Goal: Book appointment/travel/reservation

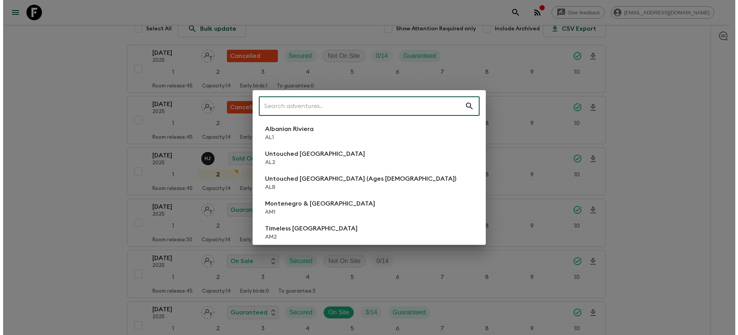
scroll to position [158, 0]
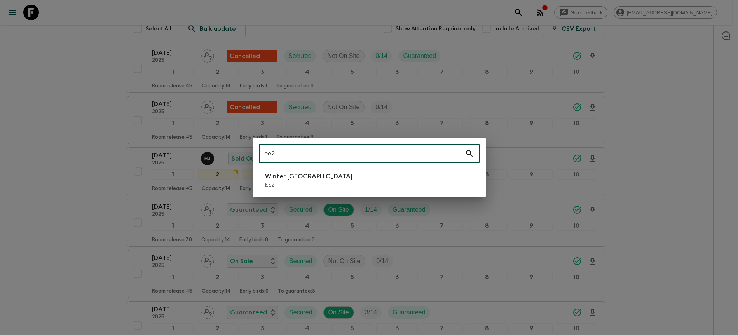
type input "ee2"
click at [331, 181] on li "Winter [GEOGRAPHIC_DATA] EE2" at bounding box center [369, 180] width 221 height 22
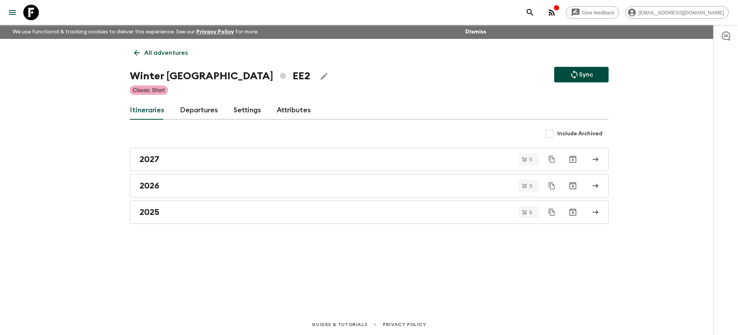
click at [193, 107] on link "Departures" at bounding box center [199, 110] width 38 height 19
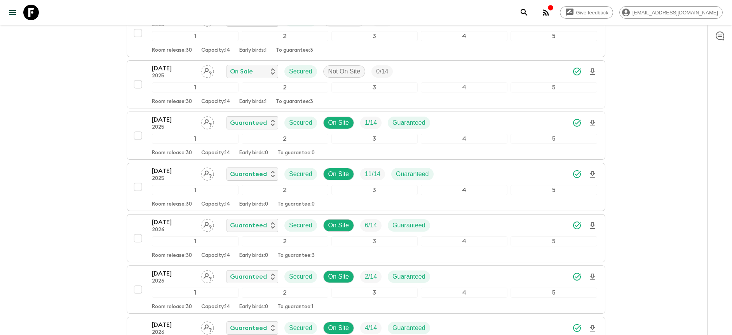
scroll to position [281, 0]
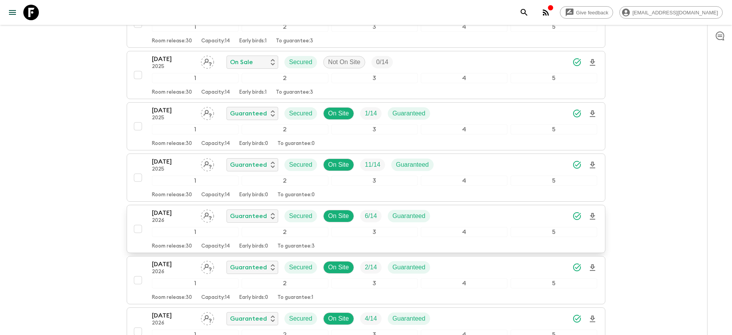
click at [457, 222] on div "[DATE] 2026 Guaranteed Secured On Site 6 / 14 Guaranteed" at bounding box center [374, 216] width 445 height 16
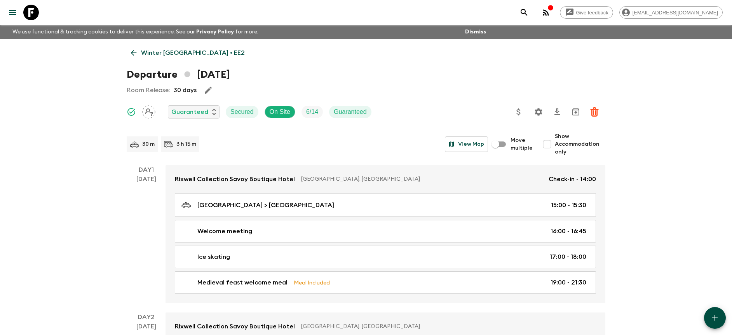
click at [569, 146] on span "Show Accommodation only" at bounding box center [580, 143] width 51 height 23
click at [555, 146] on input "Show Accommodation only" at bounding box center [547, 144] width 16 height 16
checkbox input "true"
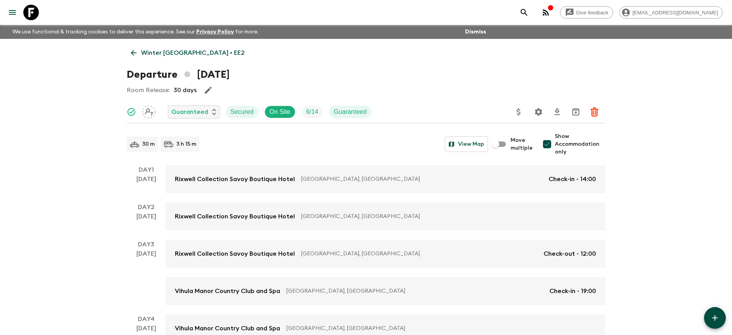
click at [657, 147] on div "Give feedback [PERSON_NAME][EMAIL_ADDRESS][DOMAIN_NAME] We use functional & tra…" at bounding box center [366, 211] width 732 height 422
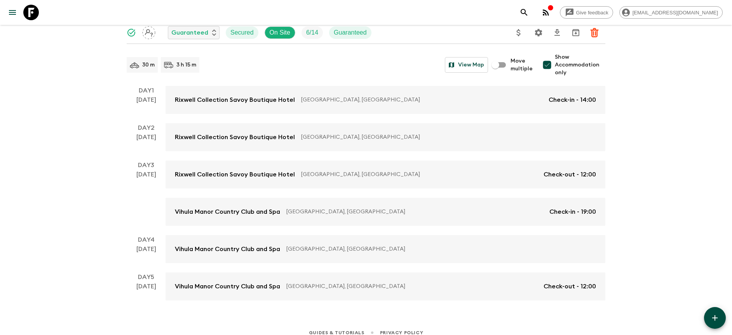
scroll to position [71, 0]
